Goal: Communication & Community: Answer question/provide support

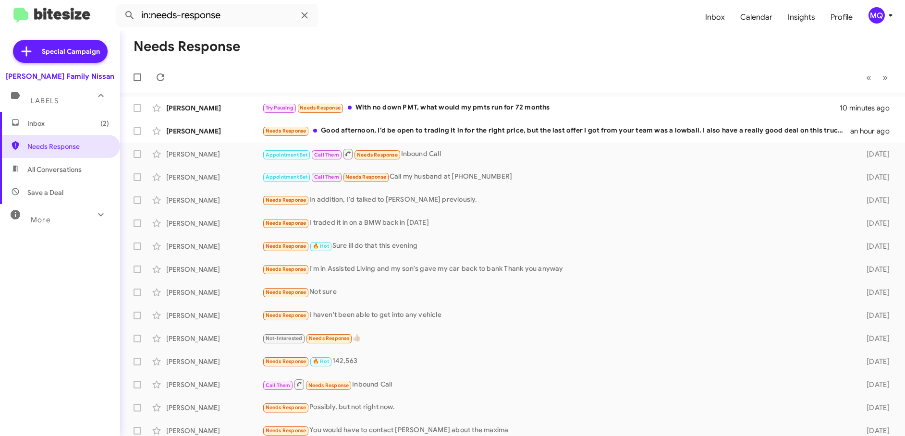
click at [50, 177] on span "All Conversations" at bounding box center [60, 169] width 120 height 23
type input "in:all-conversations"
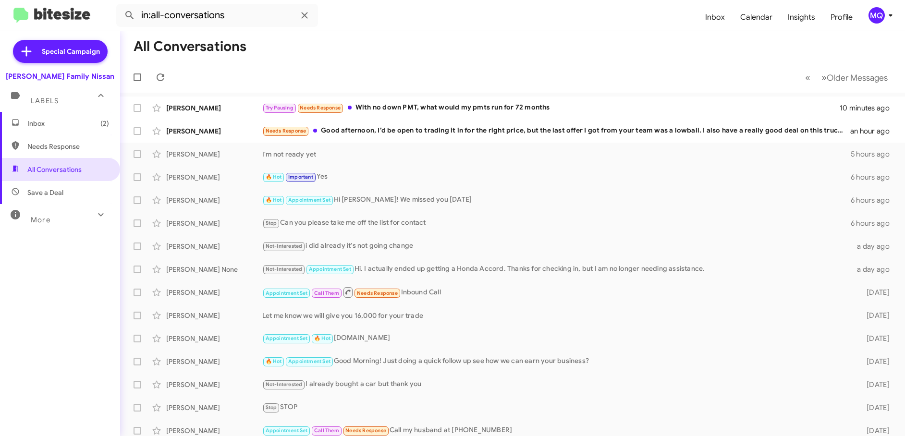
click at [56, 124] on span "Inbox (2)" at bounding box center [68, 124] width 82 height 10
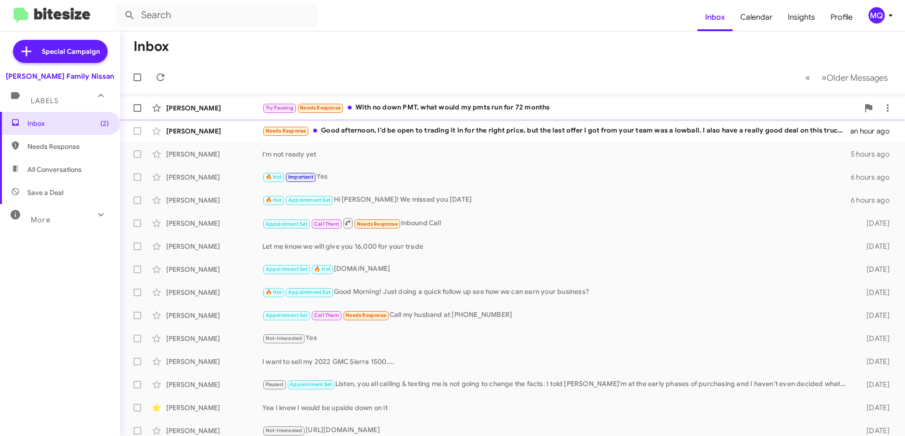
click at [425, 106] on div "Try Pausing Needs Response With no down PMT, what would my pmts run for 72 mont…" at bounding box center [560, 107] width 597 height 11
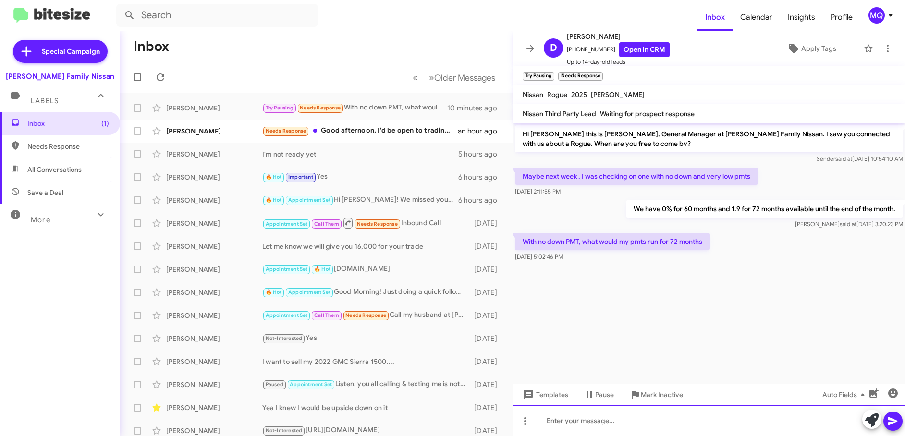
click at [591, 422] on div at bounding box center [709, 420] width 392 height 31
click at [888, 425] on icon at bounding box center [893, 421] width 12 height 12
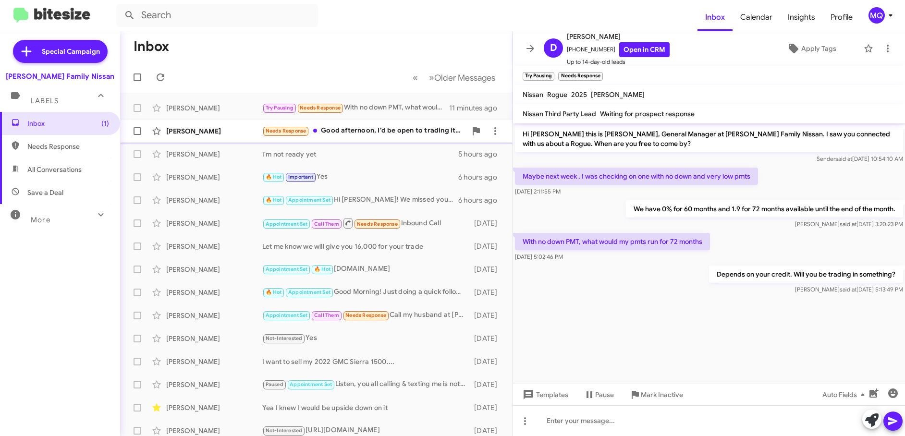
click at [363, 134] on div "Needs Response Good afternoon, I’d be open to trading it in for the right price…" at bounding box center [364, 130] width 204 height 11
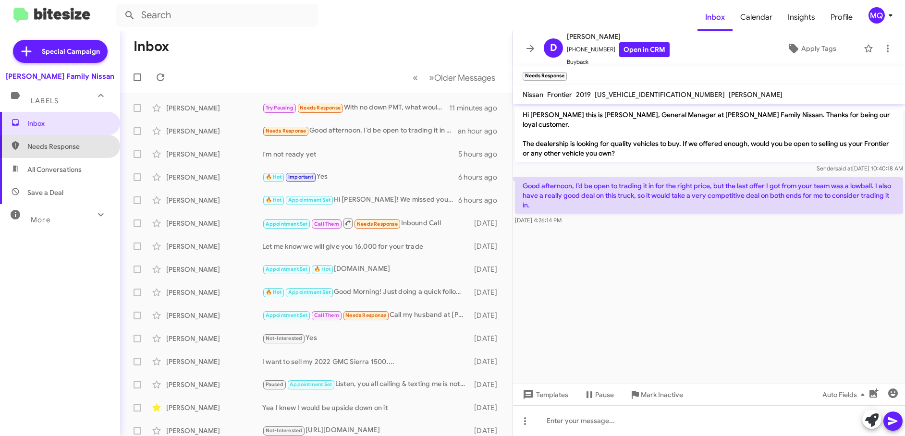
click at [63, 146] on span "Needs Response" at bounding box center [68, 147] width 82 height 10
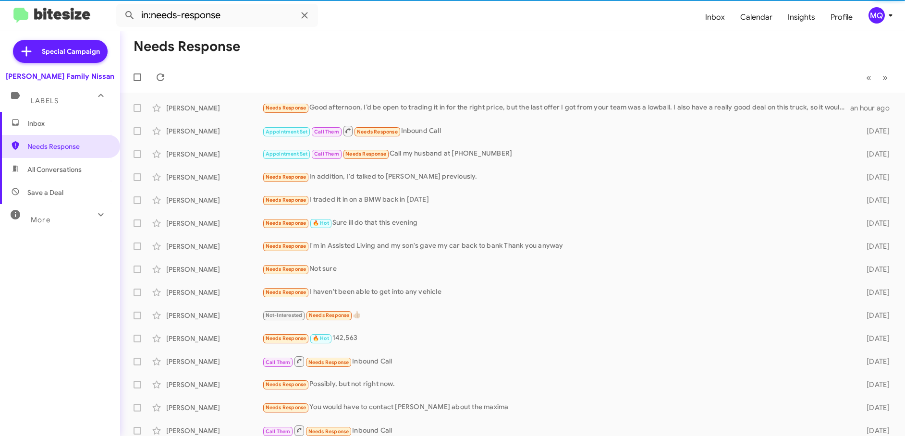
click at [57, 167] on span "All Conversations" at bounding box center [54, 170] width 54 height 10
type input "in:all-conversations"
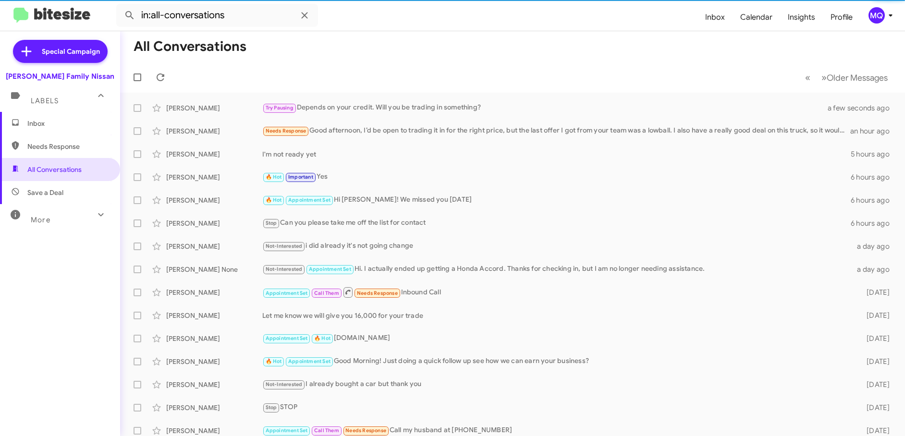
click at [67, 94] on div "Labels" at bounding box center [50, 97] width 85 height 18
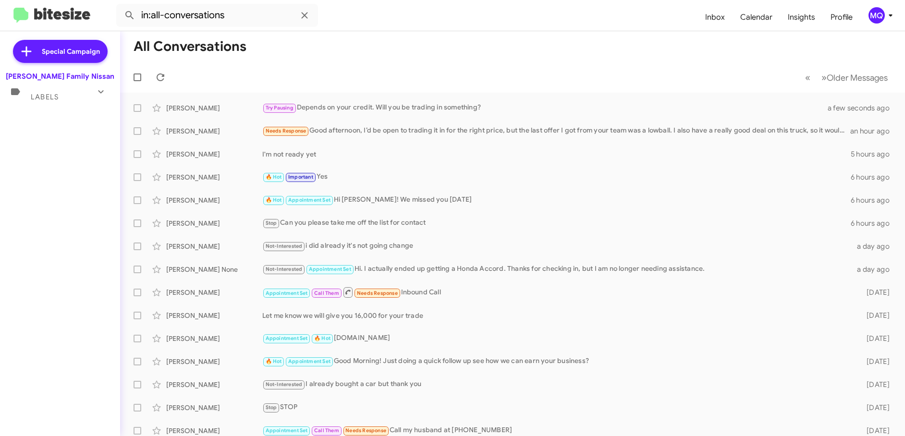
click at [67, 94] on div "Labels" at bounding box center [50, 93] width 85 height 18
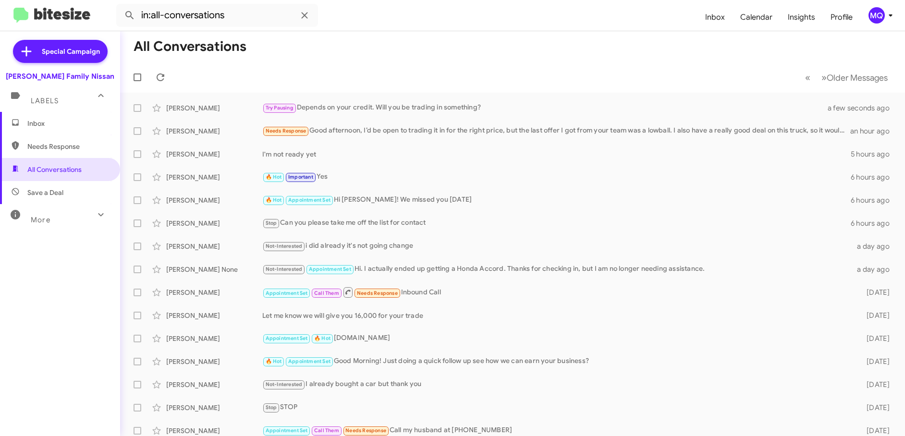
click at [38, 130] on span "Inbox" at bounding box center [60, 123] width 120 height 23
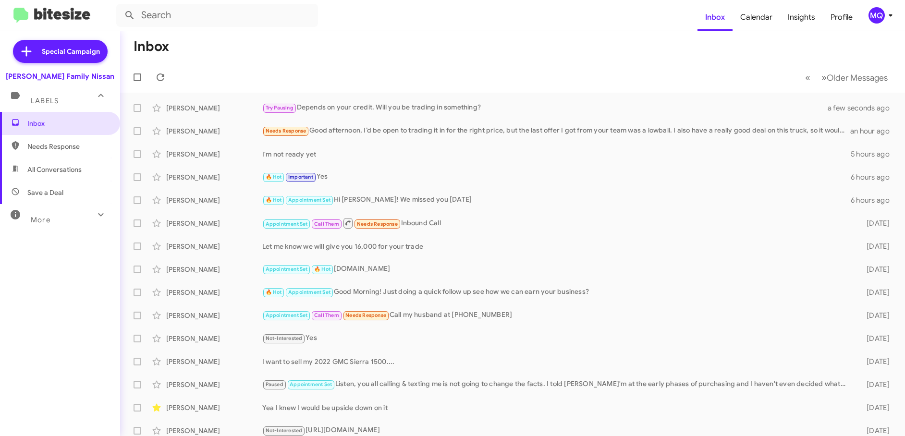
click at [46, 196] on span "Save a Deal" at bounding box center [45, 193] width 36 height 10
type input "in:not-interested"
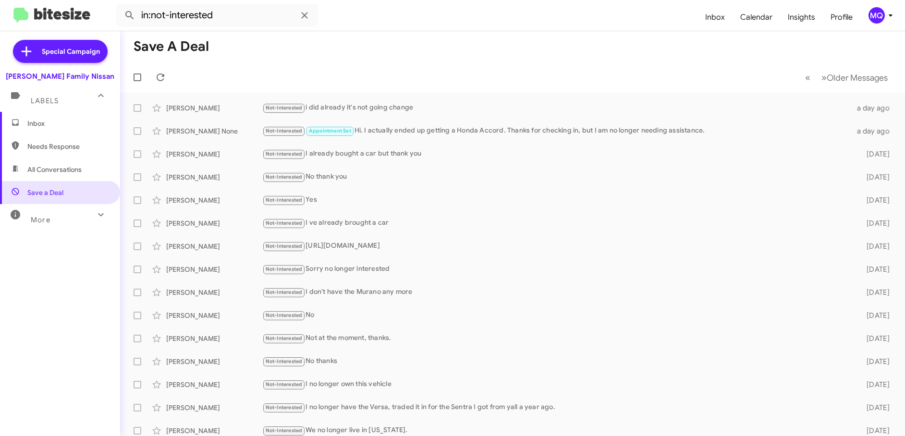
click at [50, 213] on div "More" at bounding box center [50, 216] width 85 height 18
